Goal: Check status: Check status

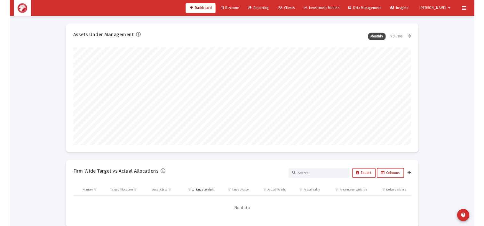
scroll to position [128, 238]
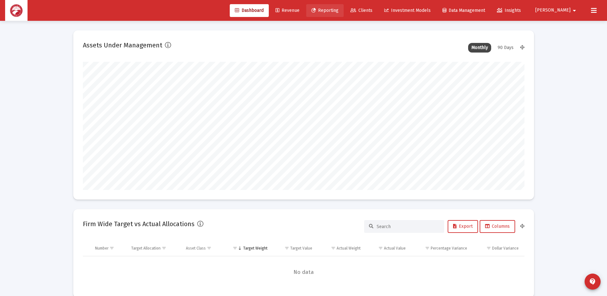
click at [338, 13] on span "Reporting" at bounding box center [324, 10] width 27 height 5
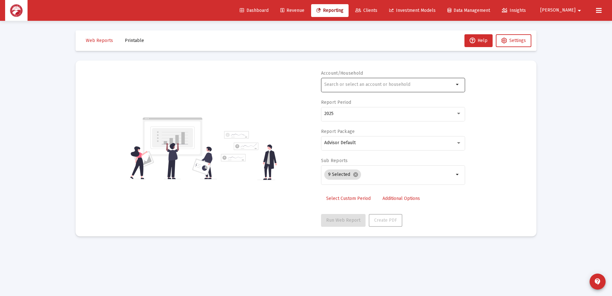
click at [363, 88] on div at bounding box center [389, 84] width 130 height 16
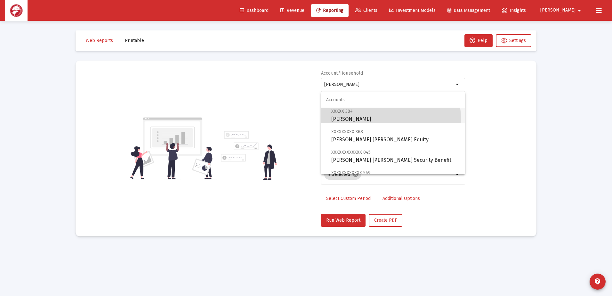
click at [378, 119] on span "XXXXX 304 [PERSON_NAME]" at bounding box center [395, 115] width 129 height 16
type input "[PERSON_NAME]"
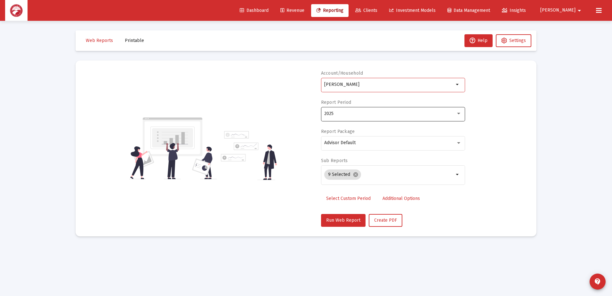
click at [361, 116] on div "2025" at bounding box center [392, 114] width 137 height 16
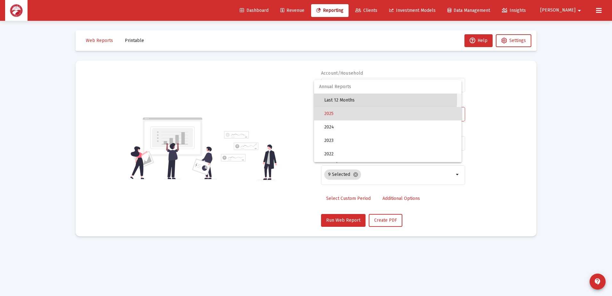
click at [360, 99] on span "Last 12 Months" at bounding box center [390, 99] width 132 height 13
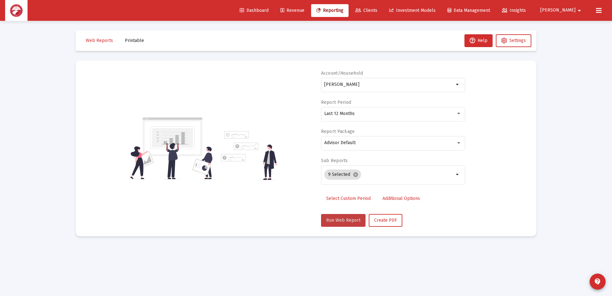
click at [335, 215] on button "Run Web Report" at bounding box center [343, 220] width 44 height 13
select select "View all"
